Goal: Communication & Community: Answer question/provide support

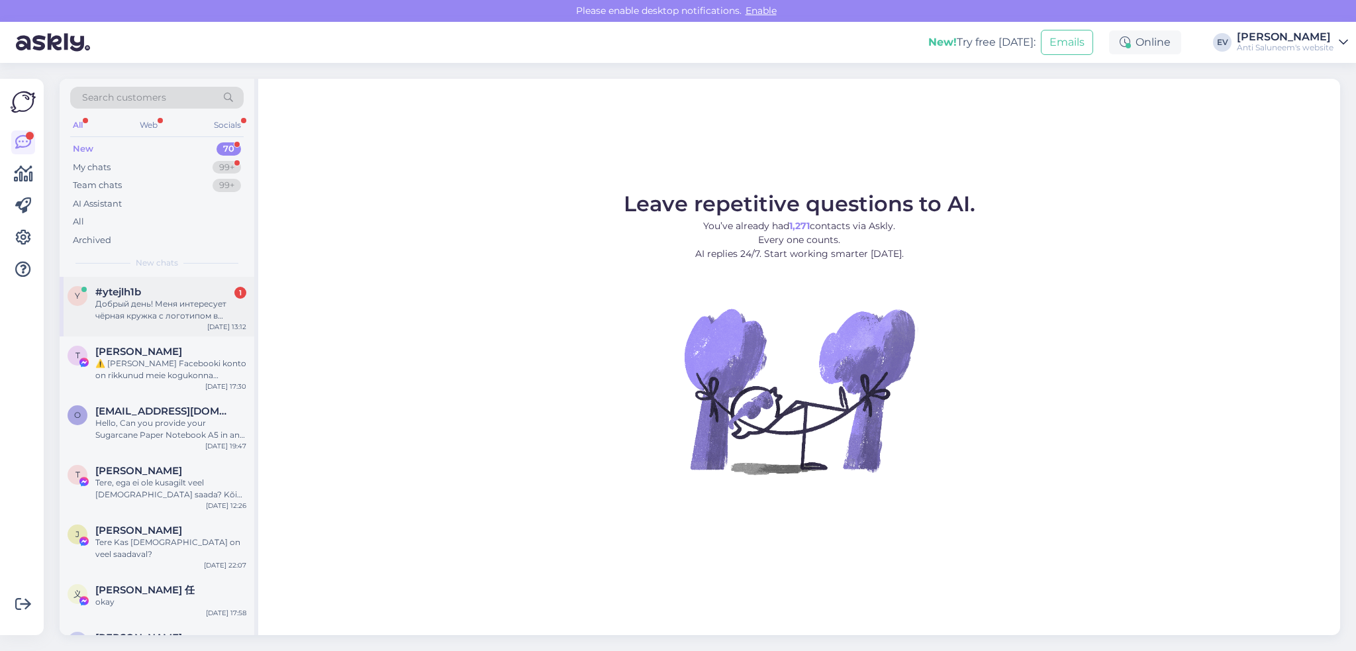
click at [173, 308] on div "Добрый день! Меня интересует чёрная кружка с логотипом в немаленьком кол." at bounding box center [170, 310] width 151 height 24
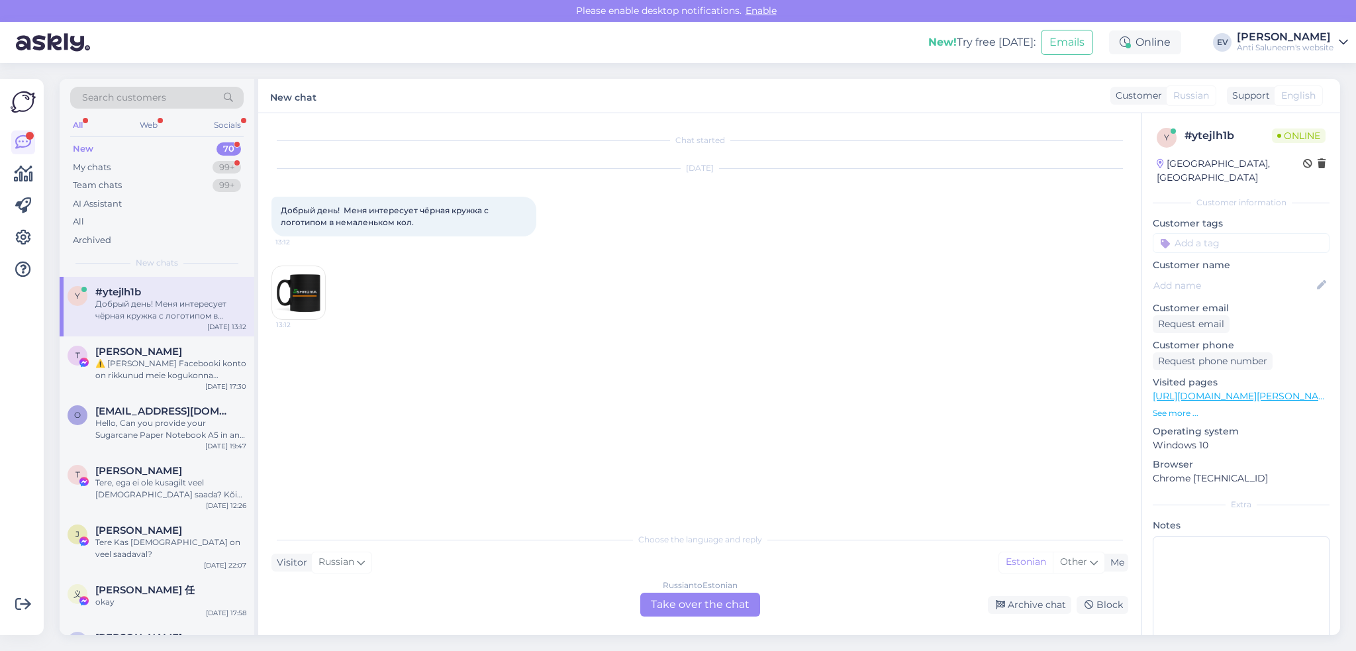
click at [685, 601] on div "Russian to Estonian Take over the chat" at bounding box center [700, 604] width 120 height 24
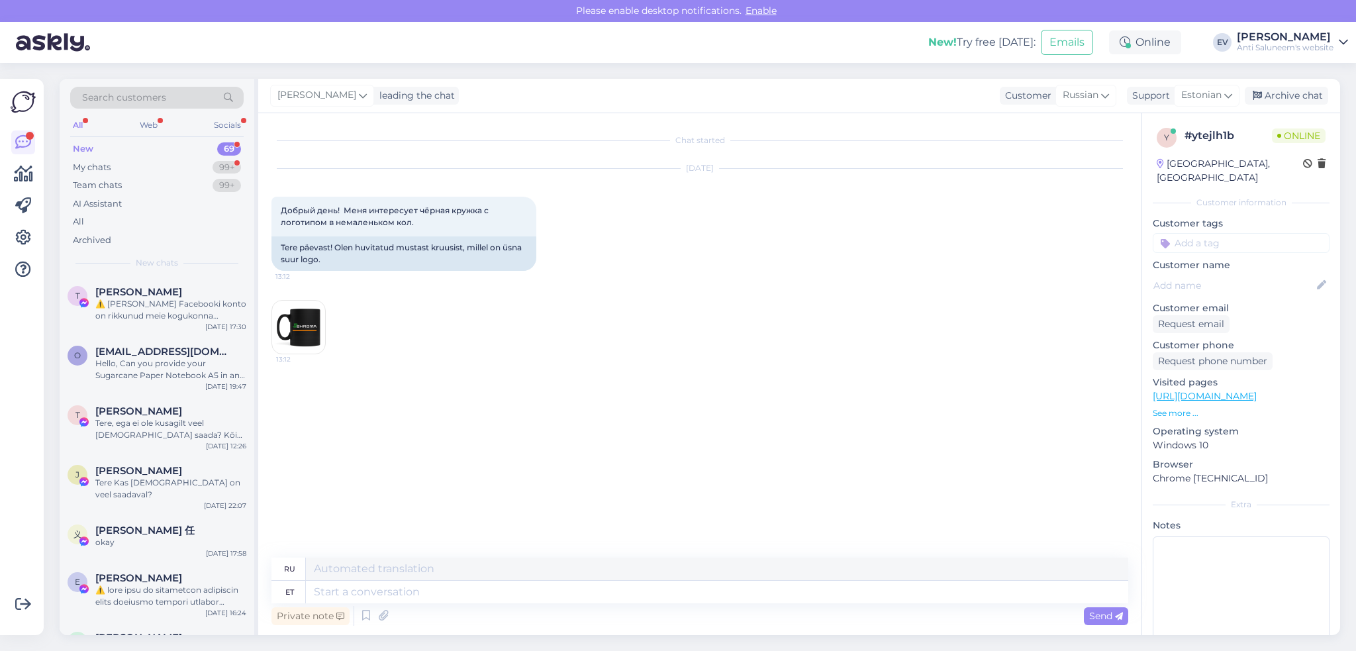
click at [817, 413] on div "Chat started [DATE] Добрый день! Меня интересует чёрная кружка с логотипом в не…" at bounding box center [705, 335] width 868 height 419
click at [302, 329] on img at bounding box center [298, 326] width 53 height 53
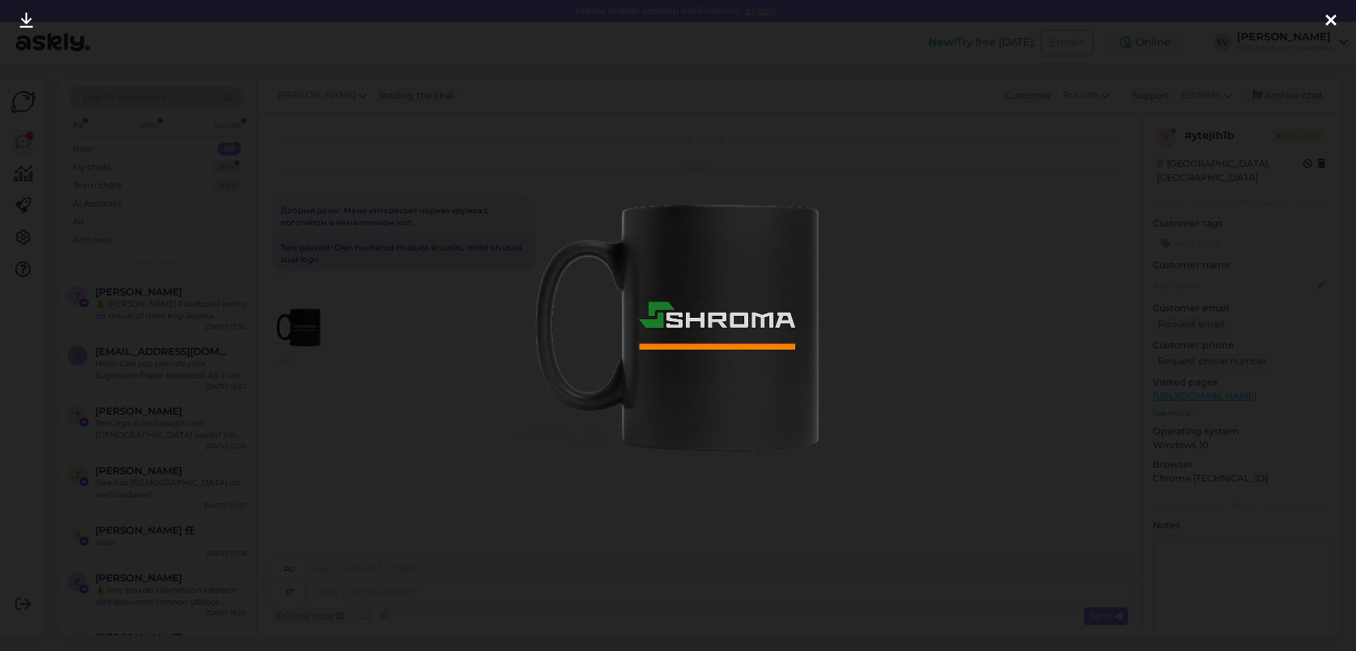
click at [1330, 21] on icon at bounding box center [1330, 21] width 11 height 17
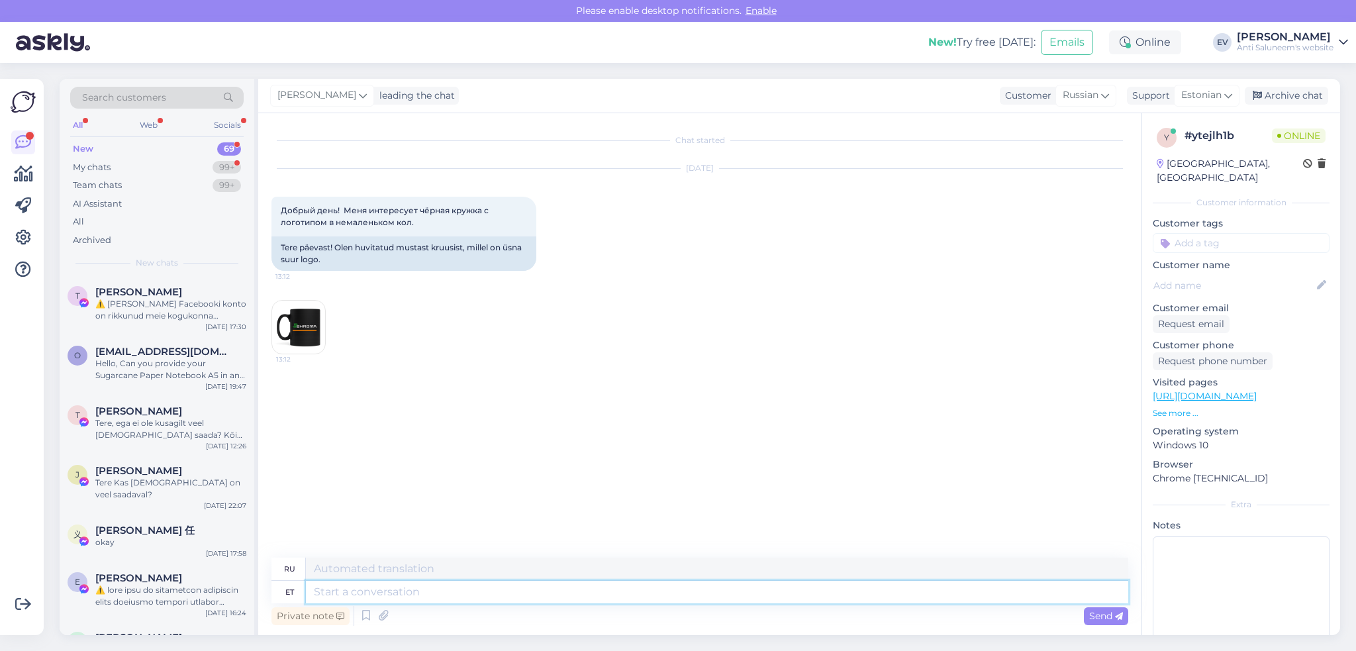
click at [443, 592] on textarea at bounding box center [717, 591] width 822 height 23
type textarea "Tere!"
type textarea "Привет"
type textarea "Tere!"
type textarea "Привет!"
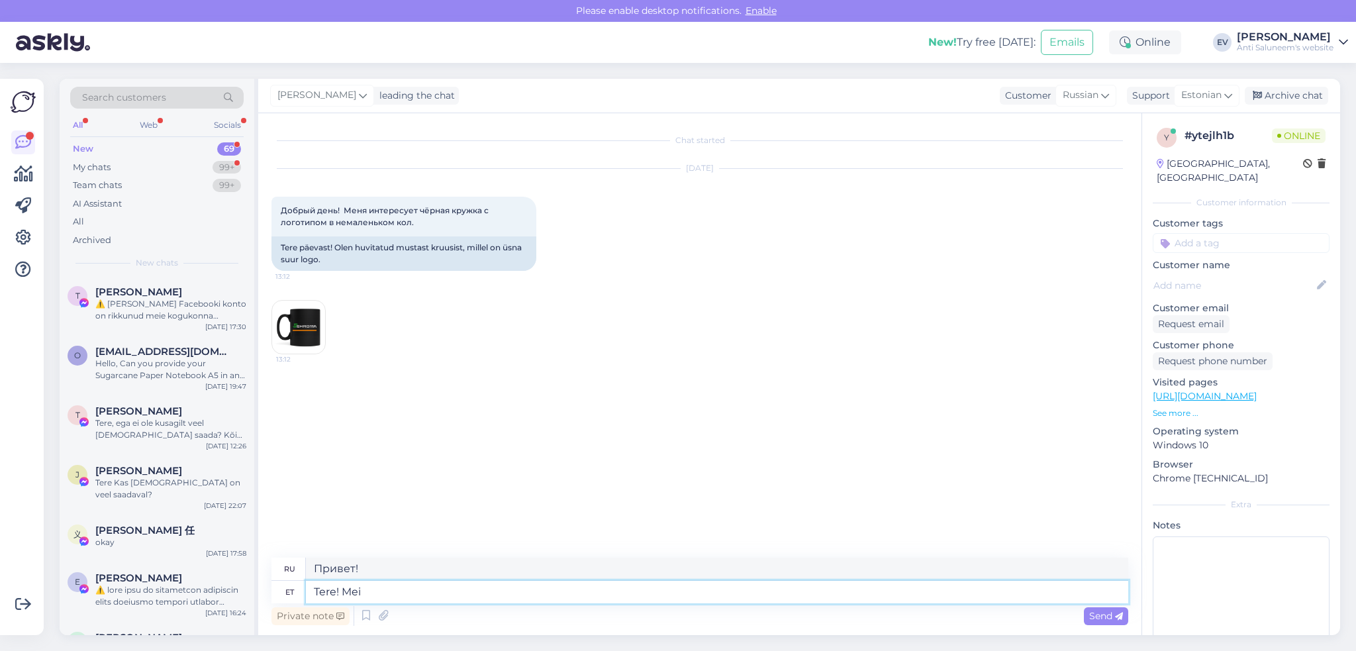
type textarea "Tere! Meil"
type textarea "Привет! Мы"
type textarea "Te"
type textarea "Привет!"
type textarea "T"
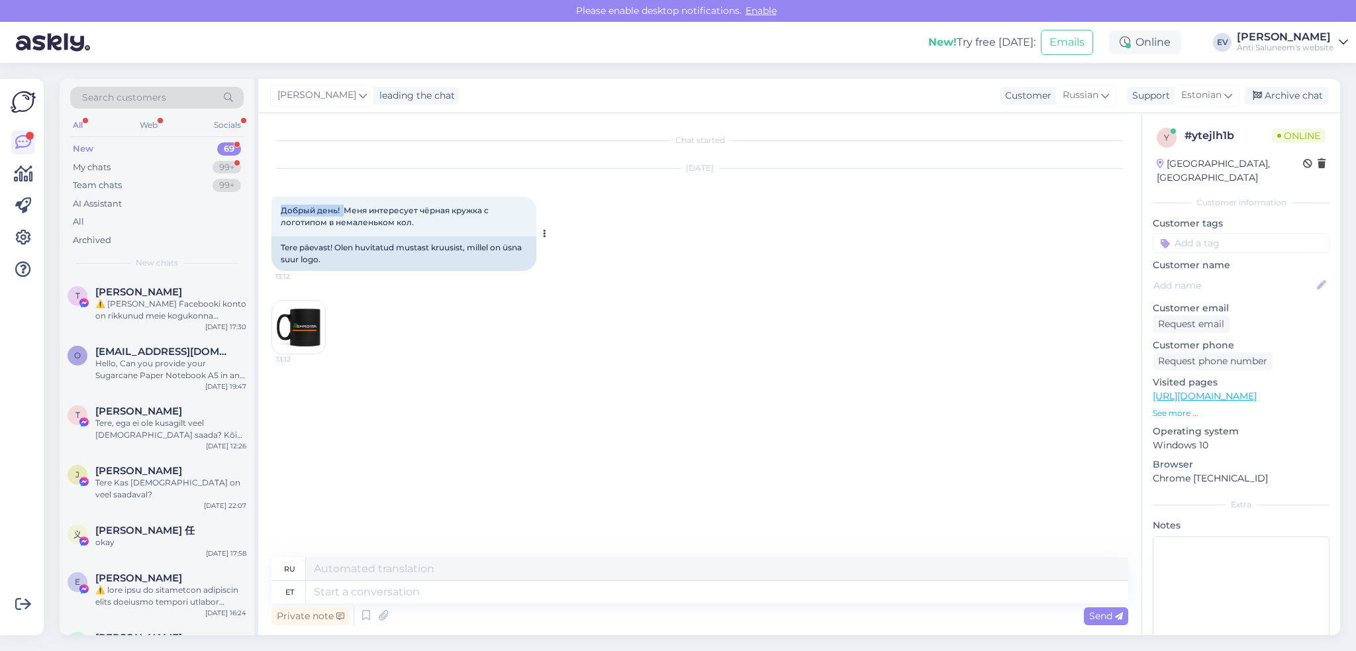
drag, startPoint x: 342, startPoint y: 206, endPoint x: 281, endPoint y: 203, distance: 61.6
click at [281, 203] on div "Добрый день! Меня интересует чёрная кружка с логотипом в немаленьком кол. 13:12" at bounding box center [403, 217] width 265 height 40
copy span "Добрый день!"
click at [354, 593] on textarea at bounding box center [717, 591] width 822 height 23
paste textarea "Добрый день!"
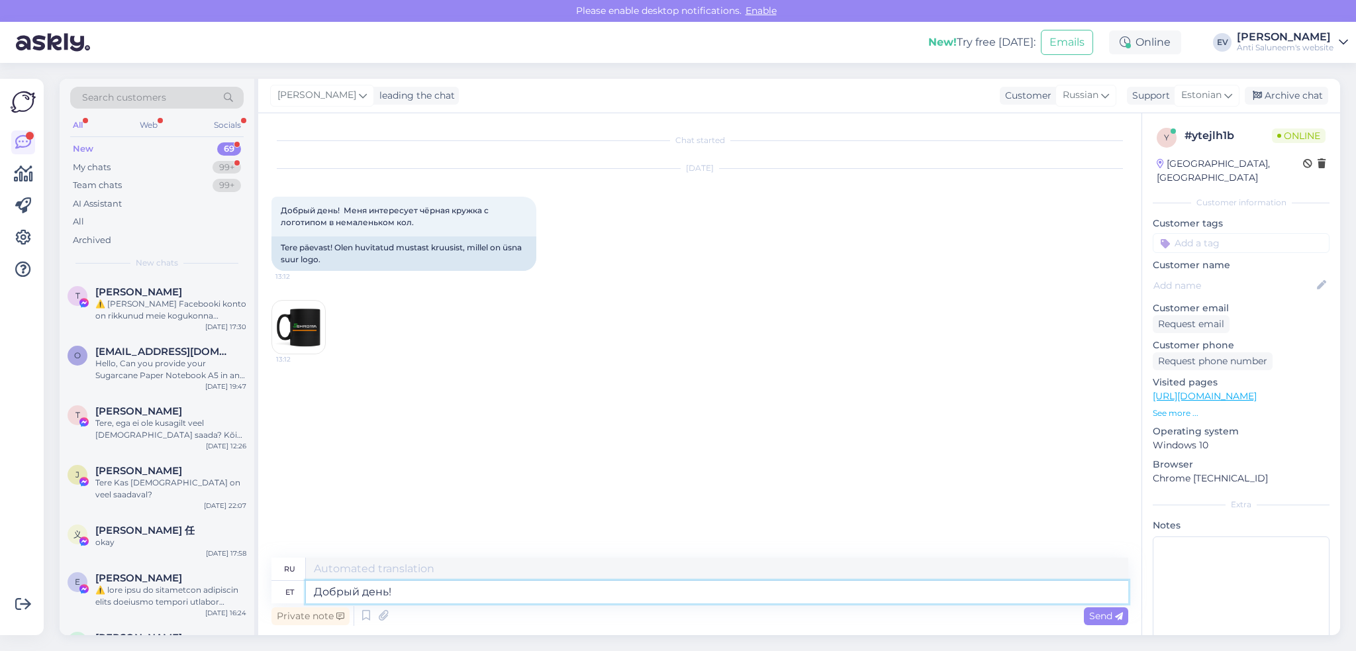
type textarea "Добрый день!"
type textarea "Добрый день! Sellised"
type textarea "Добрый день! Such"
type textarea "Добрый день! Sellised tassid o"
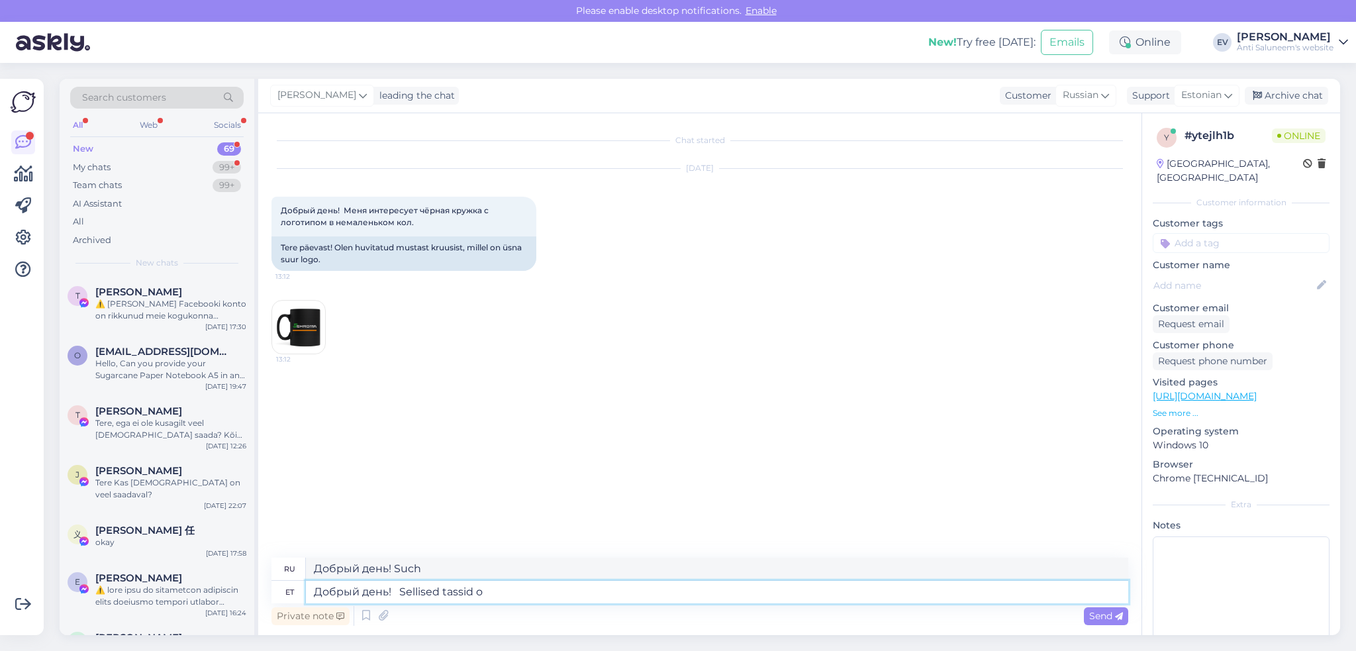
type textarea "Добрый день! Такие чашки."
type textarea "Добрый день! Sellised tassid on me"
type textarea "Добрый день! Эти чашки"
type textarea "Добрый день! Sellised tassid on meil o"
type textarea "Добрый день! У нас есть такие чашки."
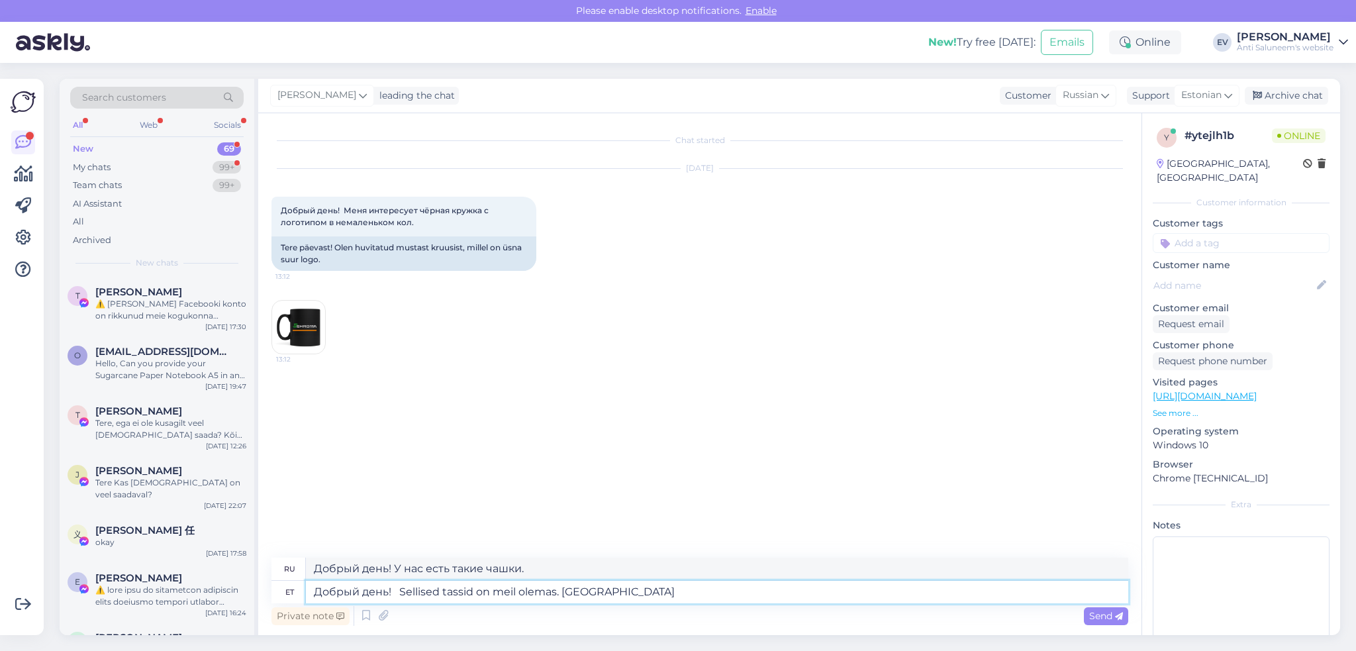
type textarea "Добрый день! Sellised tassid on meil olemas. Palun s"
type textarea "Добрый день! У нас есть такие чашки. Пожалуйста."
type textarea "Добрый день! Sellised tassid on meil olemas. Palun saatke"
type textarea "Добрый день! У нас есть такие чашки. Пожалуйста, пришлите."
type textarea "Добрый день! Sellised tassid on meil olemas. Palun saatke päring e"
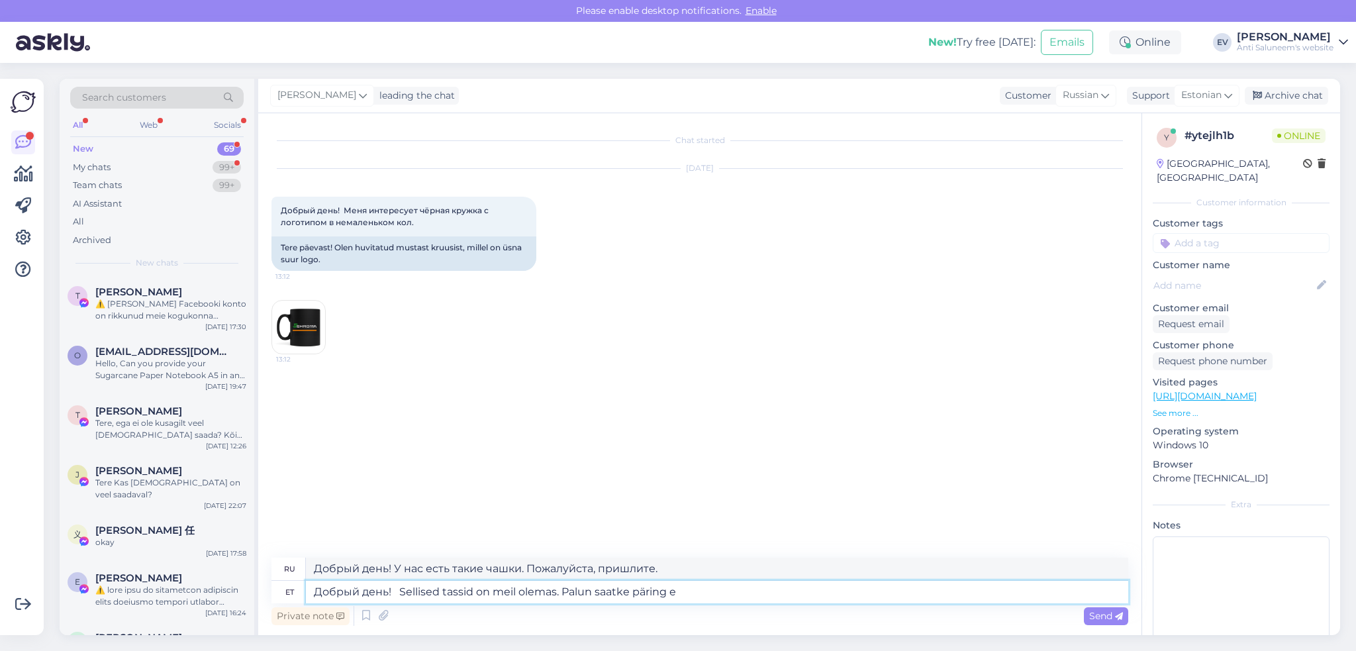
type textarea "Добрый день! У нас есть такие чашки. Пожалуйста, отправьте запрос."
type textarea "Добрый день! Sellised tassid on meil olemas. Palun saatke päring e-posti"
type textarea "Добрый день! У нас есть такие чашки. Пожалуйста, отправьте запрос на почту."
type textarea "Добрый день! Sellised tassid on meil olemas. Palun saatke päring e-posti tel."
type textarea "Добрый день! У нас есть такие чашки. Пожалуйста, отправьте запрос по электронно…"
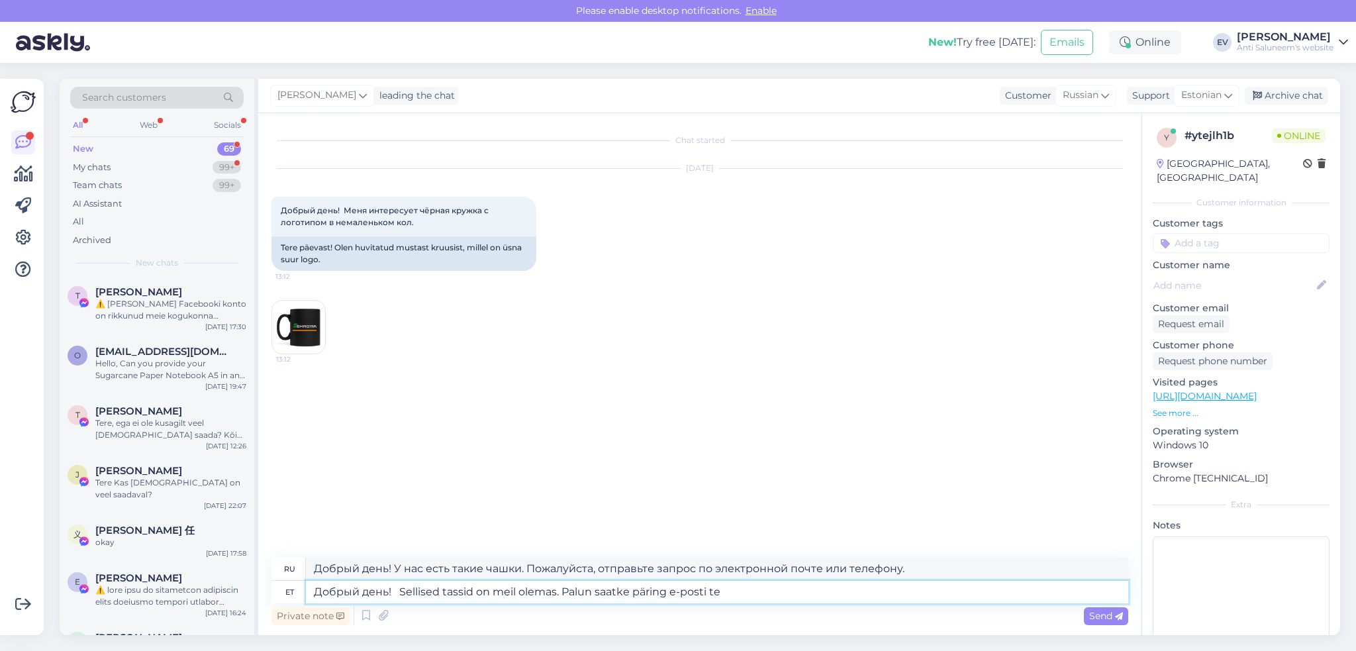
type textarea "Добрый день! Sellised tassid on meil olemas. Palun saatke päring e-posti tee"
type textarea "Добрый день! У нас есть такие чашки. Пожалуйста, отправьте запрос на электронну…"
type textarea "Добрый день! Sellised tassid on meil olemas. Palun saatke päring e-posti teel."
type textarea "Добрый день! У нас есть такие чашки. Пожалуйста, отправьте запрос по электронно…"
type textarea "Добрый день! Sellised tassid on meil olemas. Palun saatke päring e-posti teel. …"
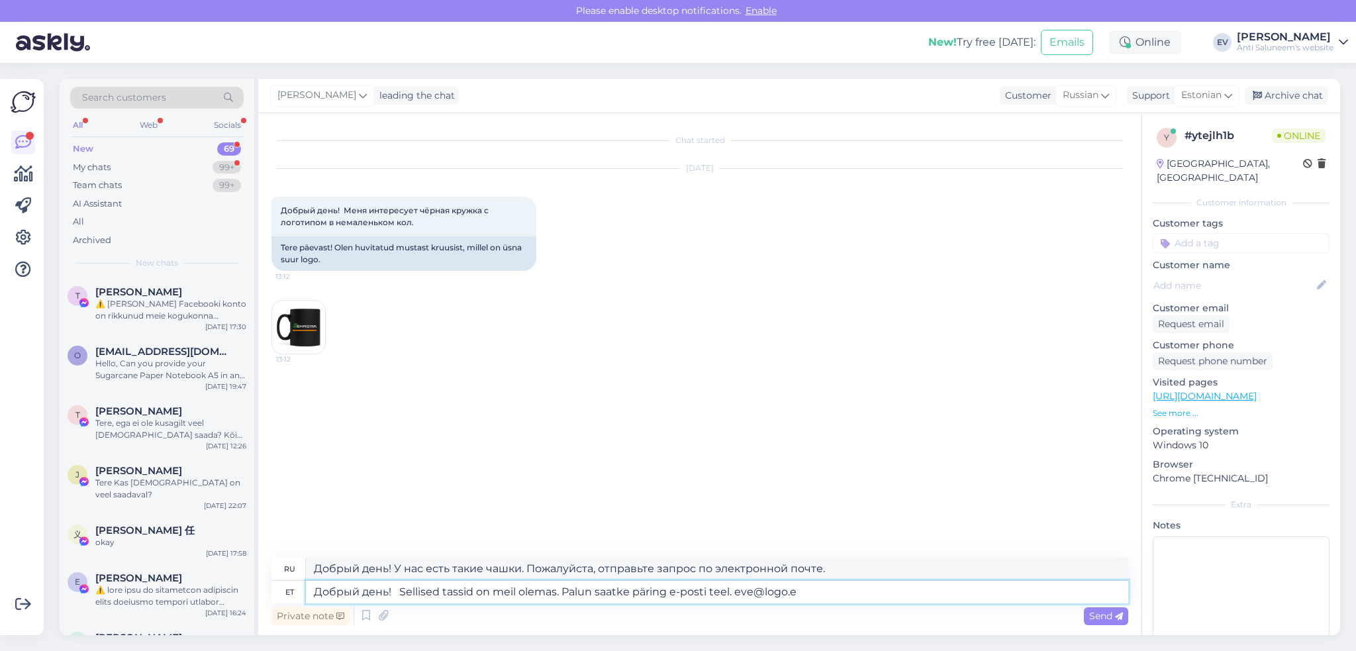
type textarea "Добрый день! У нас есть такие чашки. Пожалуйста, отправьте запрос по электронно…"
type textarea "Добрый день! Sellised tassid on meil olemas. Palun saatke päring e-posti teel. …"
type textarea "Добрый день! У нас есть такие чашки. Пожалуйста, отправьте запрос по электронно…"
type textarea "Добрый день! Sellised tassid on meil olemas. Palun saatke päring e-posti teel. …"
type textarea "Добрый день! У нас есть такие чашки. Пожалуйста, отправьте запрос по электронно…"
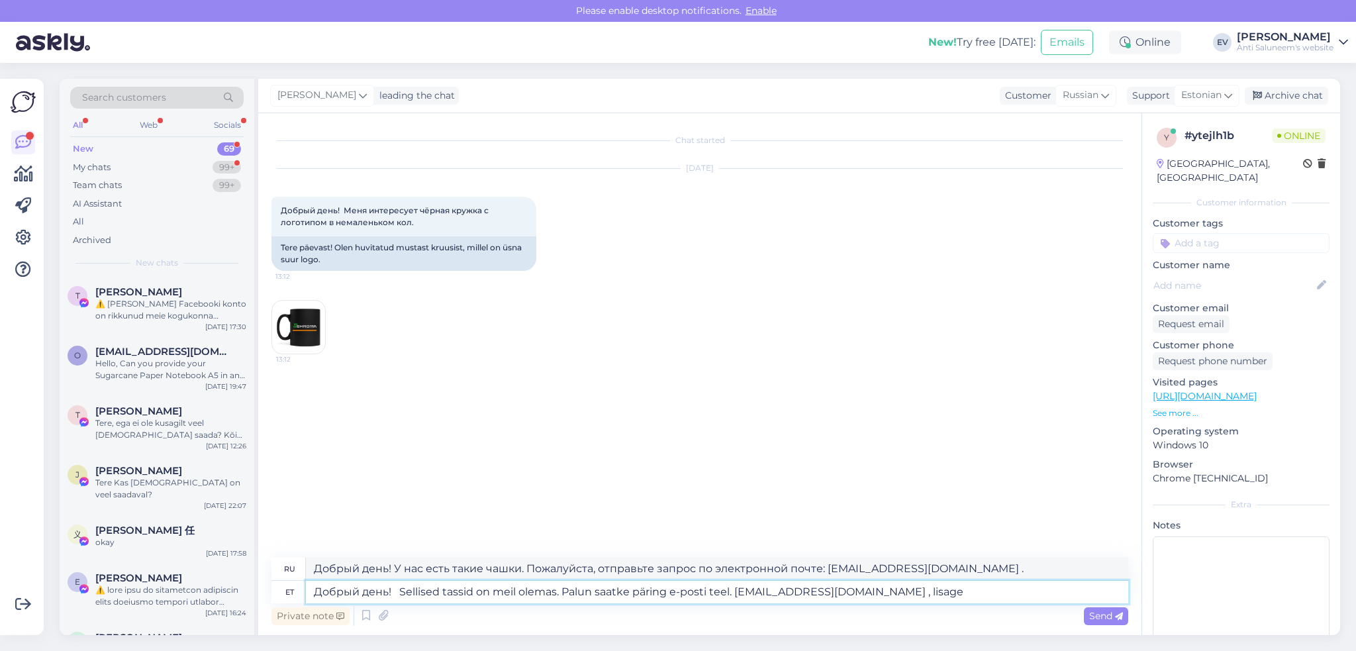
type textarea "Добрый день! Sellised tassid on meil olemas. Palun saatke päring e-posti teel. …"
type textarea "Добрый день! У нас есть такие чашки. Пожалуйста, отправьте запрос на почту [EMA…"
type textarea "Добрый день! Sellised tassid on meil olemas. Palun saatke päring e-posti teel. …"
type textarea "Добрый день! У нас есть такие чашки. Пожалуйста, отправьте запрос по электронно…"
type textarea "Добрый день! Sellised tassid on meil olemas. Palun saatke päring e-posti teel. …"
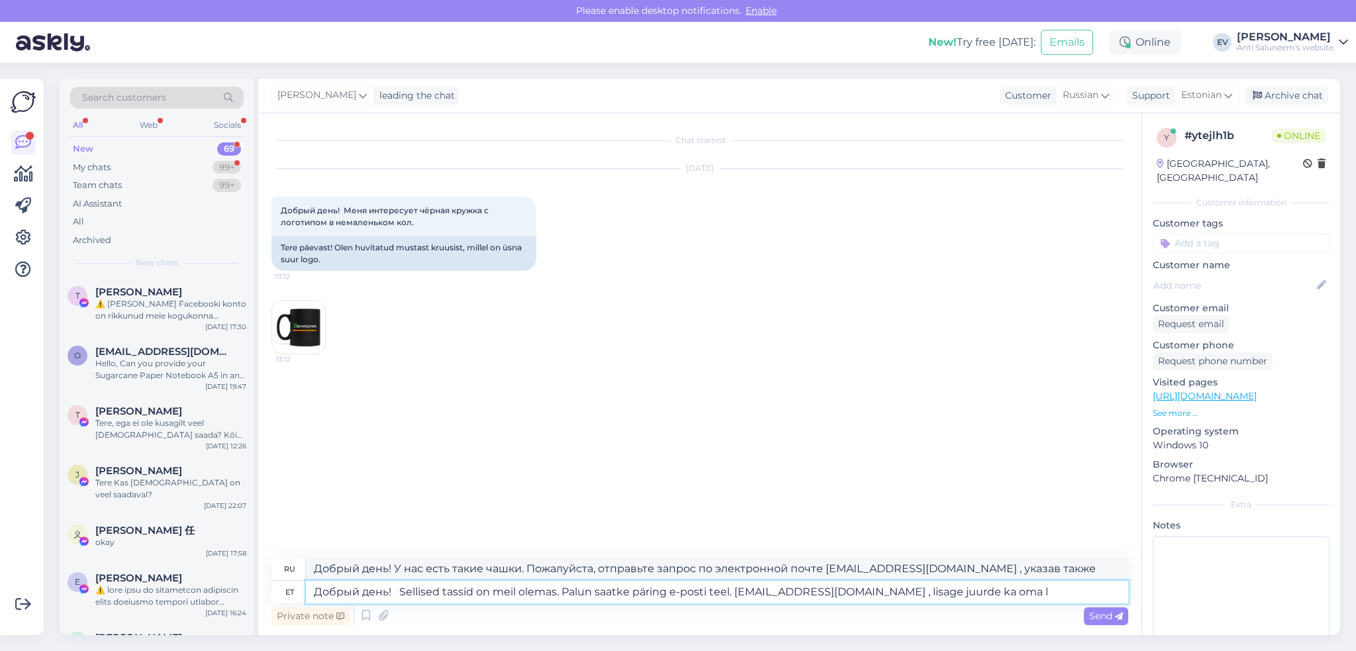
type textarea "Добрый день! У нас есть такие чашки. Пожалуйста, отправьте запрос по электронно…"
type textarea "Добрый день! Sellised tassid on meil olemas. Palun saatke päring e-posti teel. …"
type textarea "Добрый день! У нас есть такие чашки. Пожалуйста, отправьте запрос по электронно…"
type textarea "Добрый день! Sellised tassid on meil olemas. Palun saatke päring e-posti teel. …"
type textarea "Добрый день! У нас есть такие чашки. Пожалуйста, отправьте запрос на электронну…"
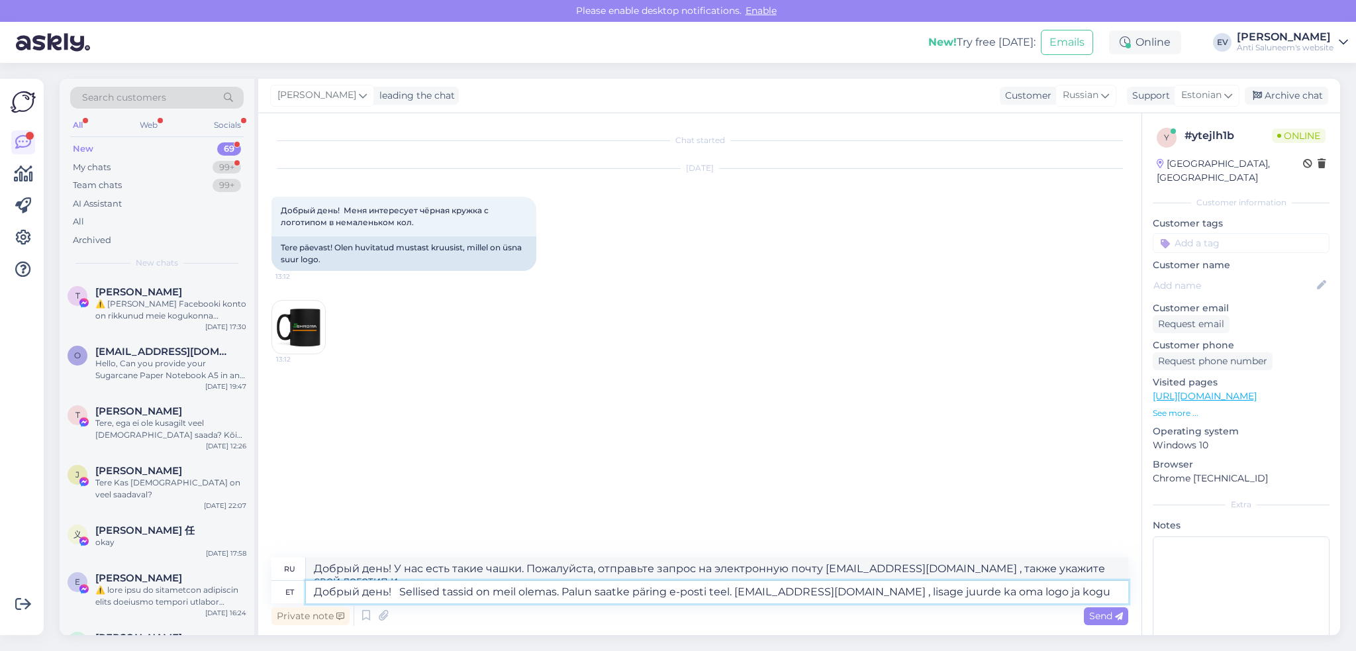
type textarea "Добрый день! Sellised tassid on meil olemas. Palun saatke päring e-posti teel. …"
type textarea "Добрый день! У нас есть такие чашки. Пожалуйста, отправьте запрос на электронну…"
